Goal: Find specific page/section: Find specific page/section

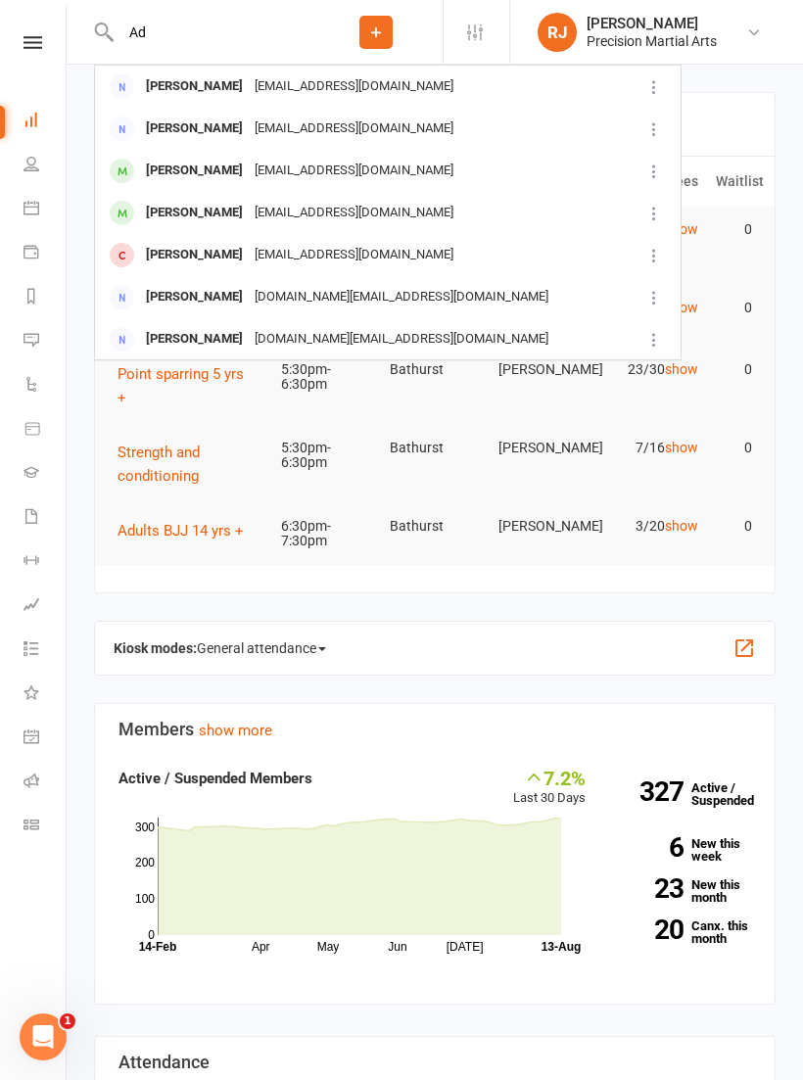
type input "A"
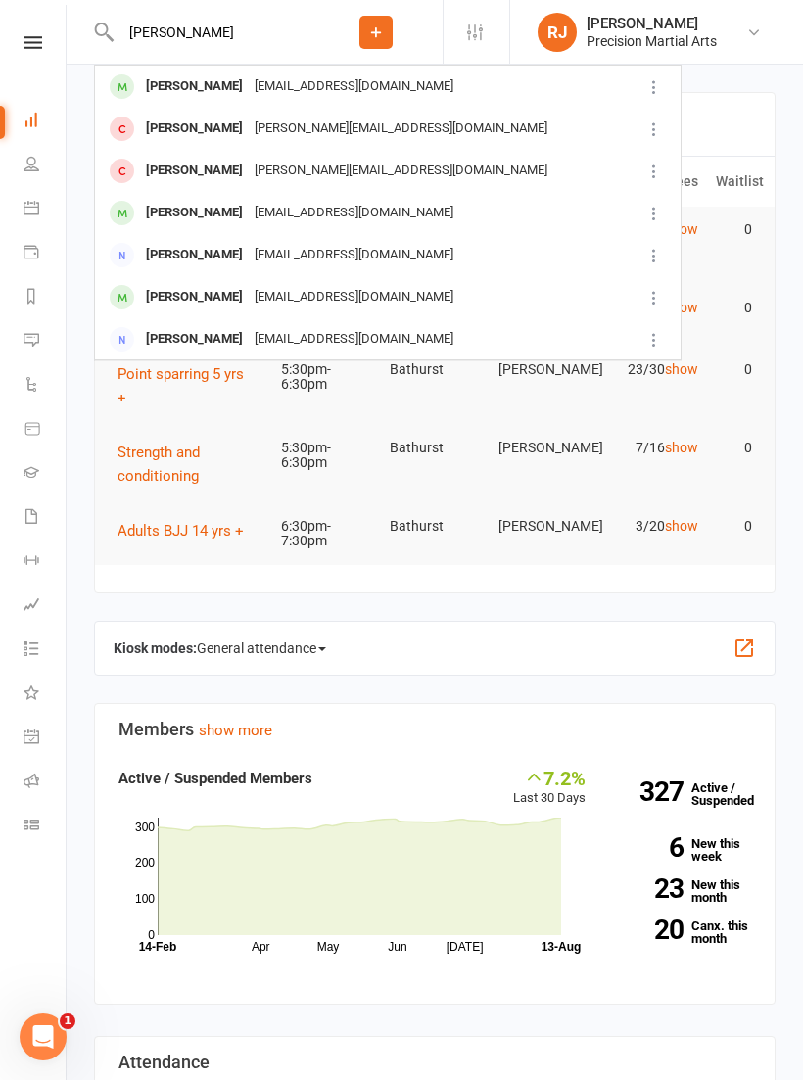
type input "[PERSON_NAME]"
click at [329, 75] on div "[EMAIL_ADDRESS][DOMAIN_NAME]" at bounding box center [354, 86] width 211 height 28
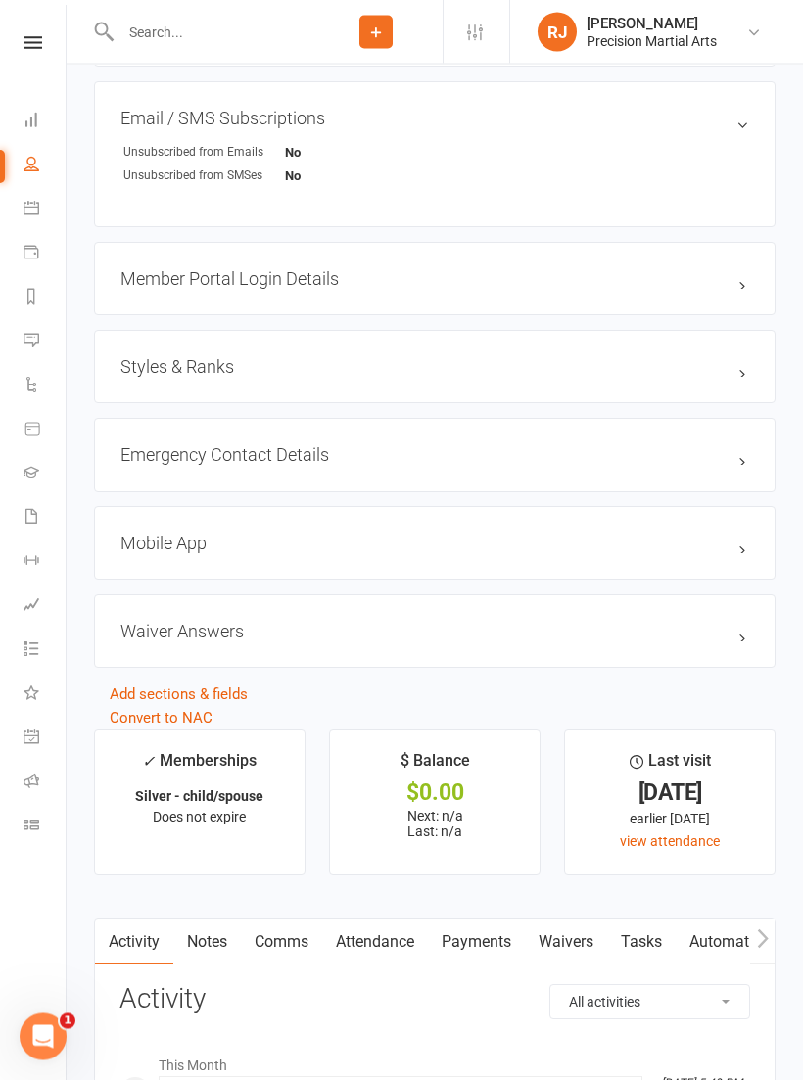
click at [622, 363] on h3 "Styles & Ranks" at bounding box center [434, 368] width 629 height 21
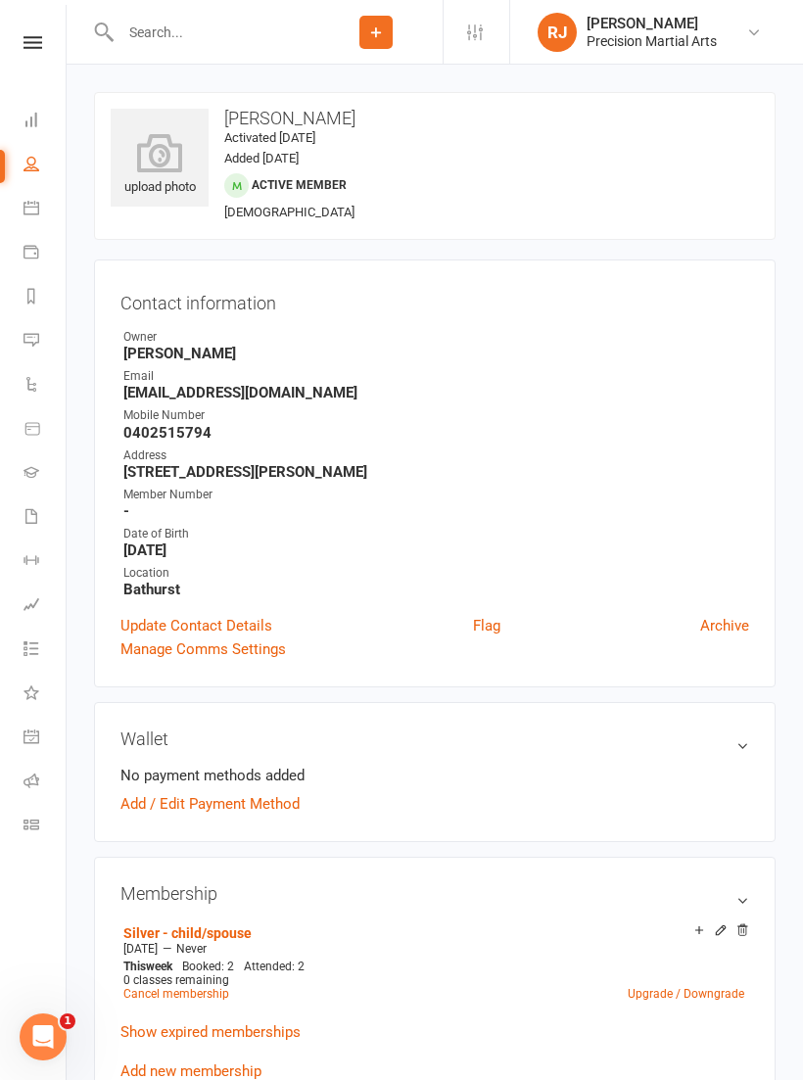
click at [236, 56] on div at bounding box center [202, 32] width 216 height 64
click at [216, 33] on input "text" at bounding box center [212, 32] width 195 height 27
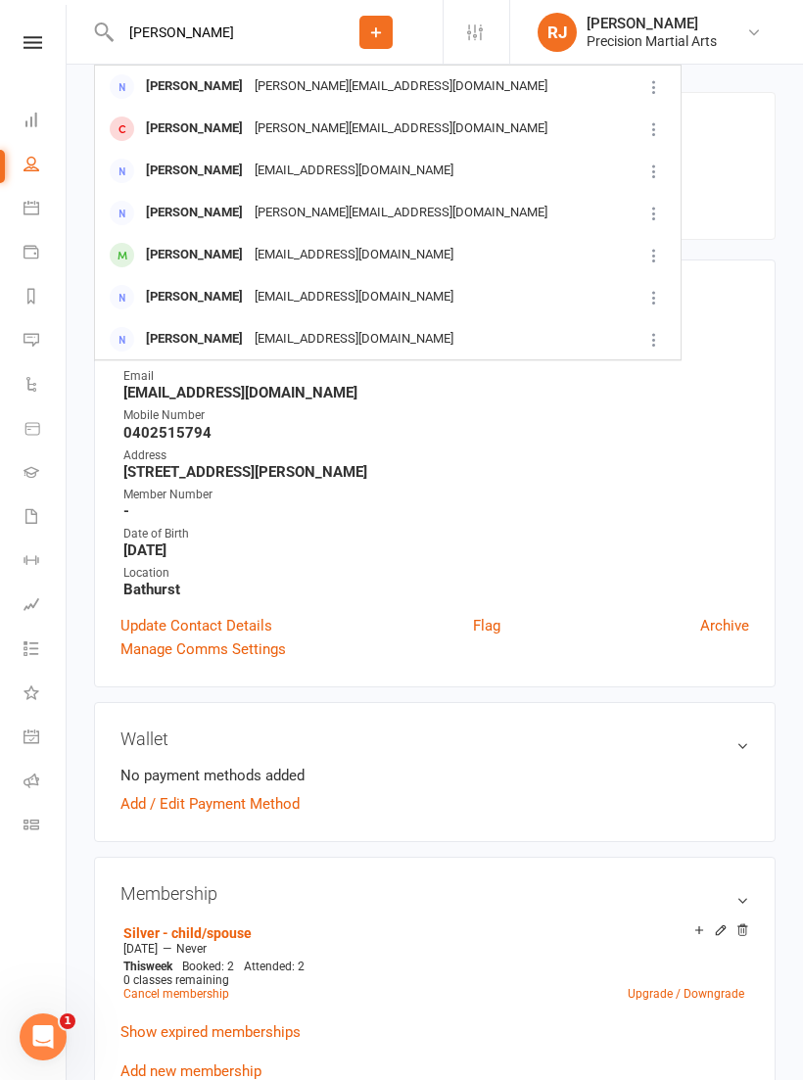
type input "[PERSON_NAME]"
click at [249, 254] on div "[EMAIL_ADDRESS][DOMAIN_NAME]" at bounding box center [354, 255] width 211 height 28
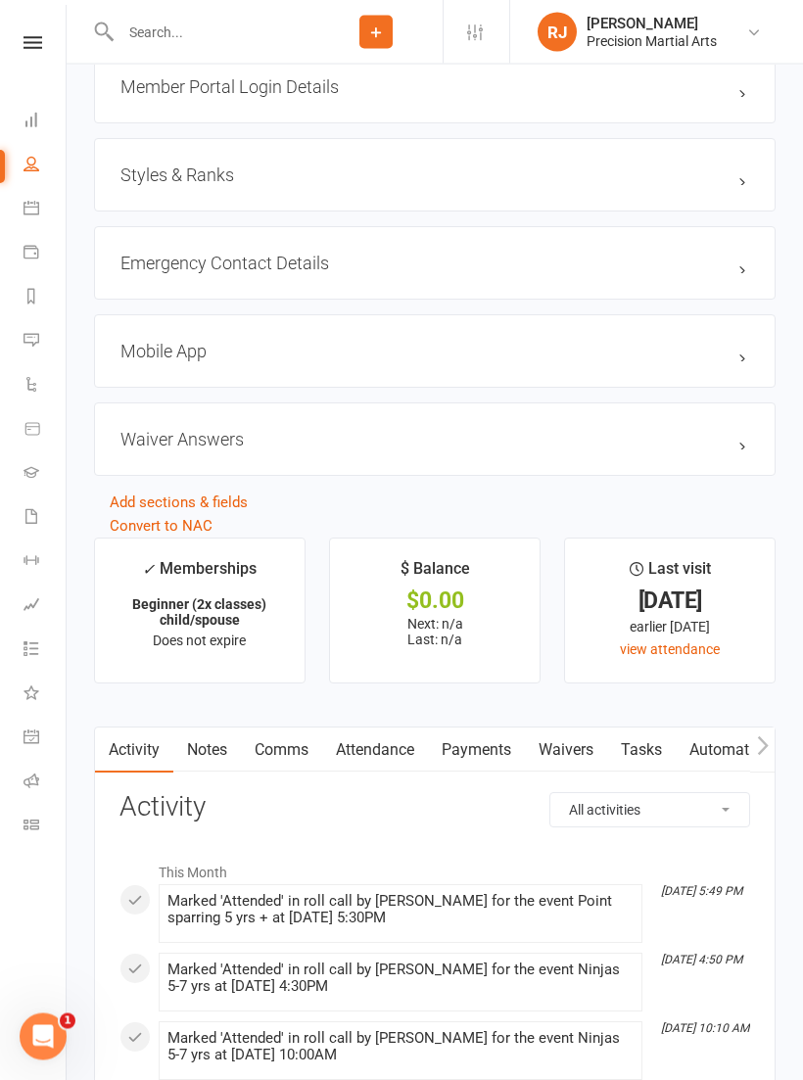
scroll to position [1554, 0]
click at [608, 182] on h3 "Styles & Ranks" at bounding box center [434, 174] width 629 height 21
